Goal: Find specific page/section: Find specific page/section

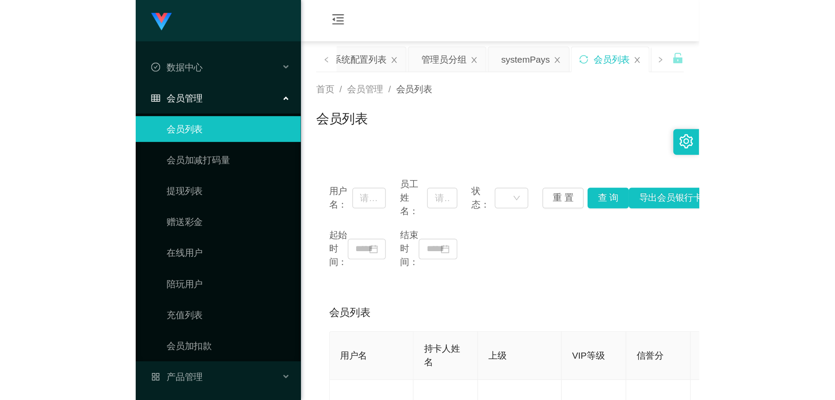
scroll to position [130, 0]
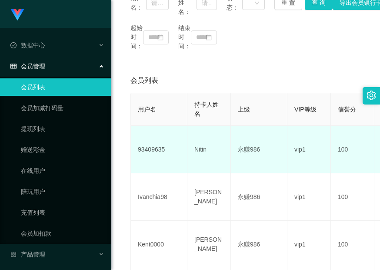
click at [149, 149] on td "93409635" at bounding box center [159, 149] width 57 height 47
copy td "93409635"
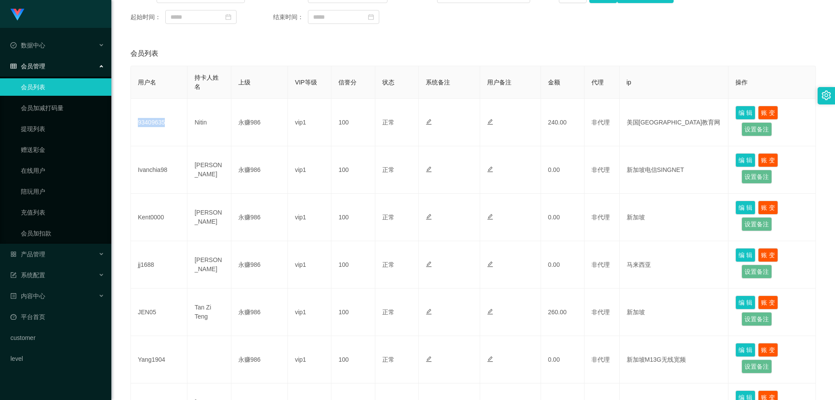
scroll to position [0, 0]
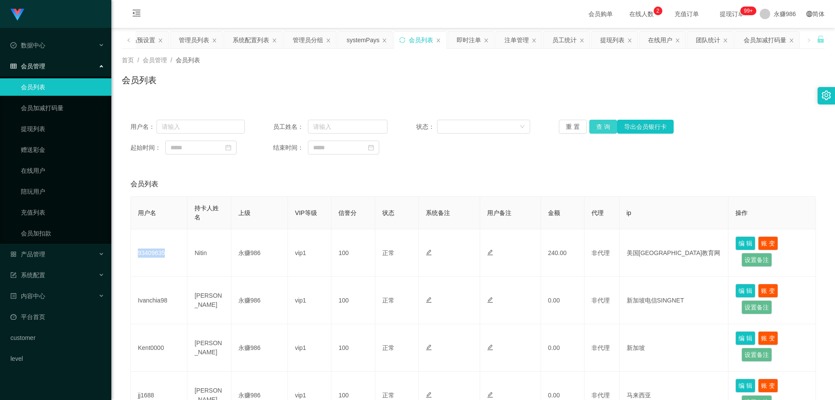
click at [380, 125] on button "查 询" at bounding box center [603, 127] width 28 height 14
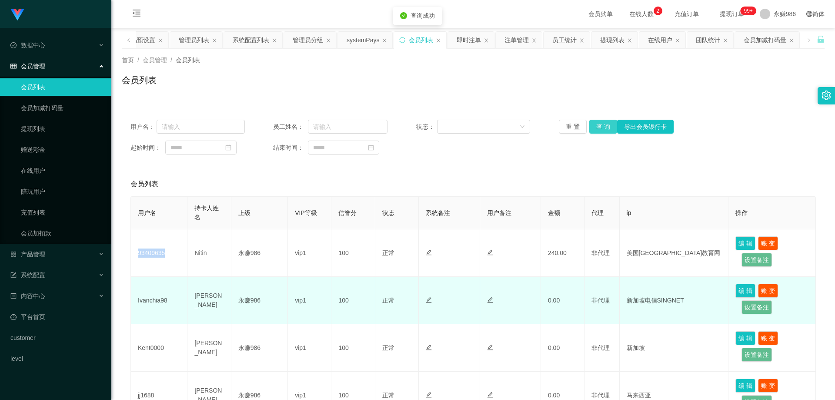
scroll to position [87, 0]
